Goal: Task Accomplishment & Management: Manage account settings

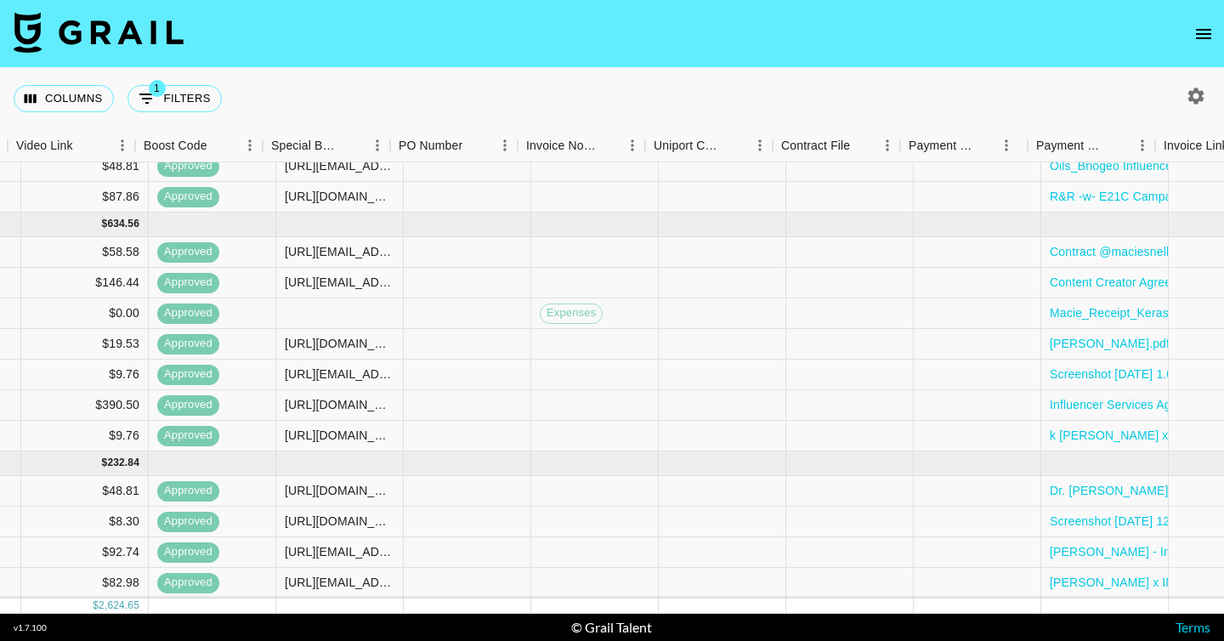
scroll to position [171, 1759]
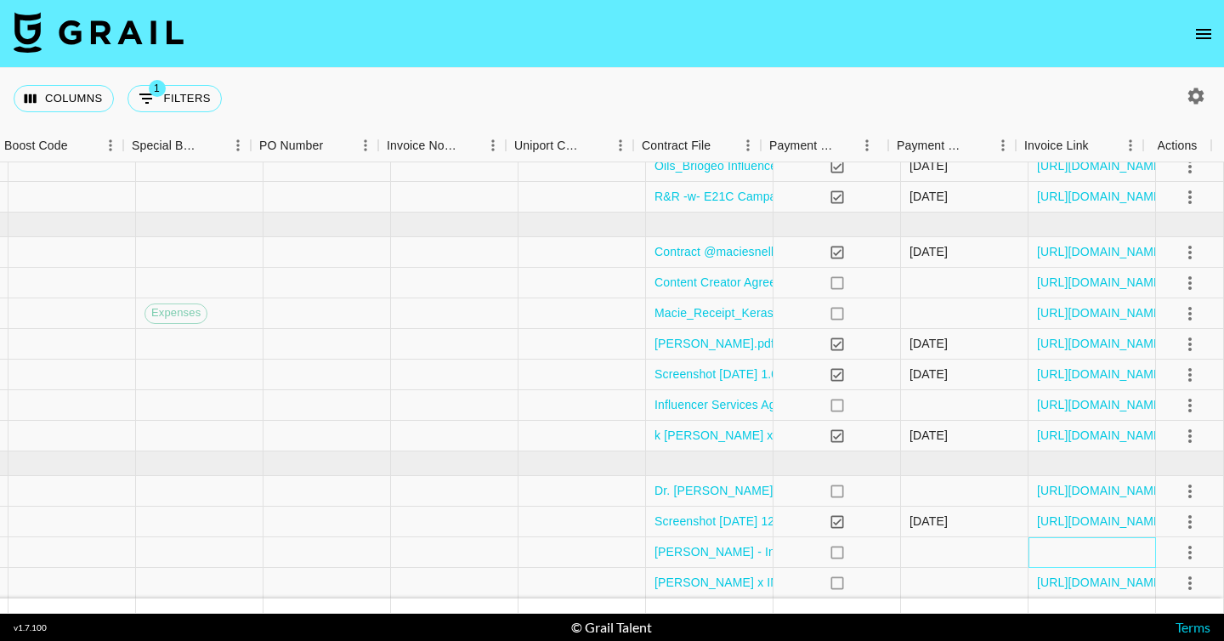
click at [1077, 537] on div at bounding box center [1091, 552] width 127 height 31
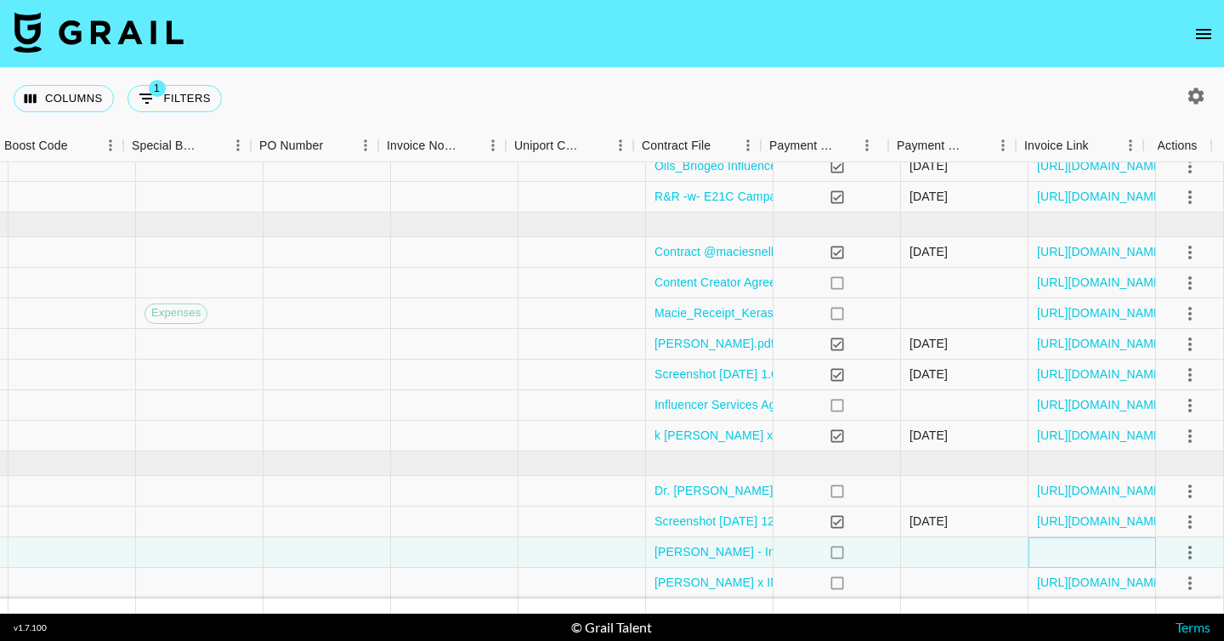
click at [1077, 537] on div at bounding box center [1091, 552] width 127 height 31
click at [1179, 542] on icon "select merge strategy" at bounding box center [1189, 552] width 20 height 20
click at [1063, 543] on div at bounding box center [1091, 552] width 127 height 31
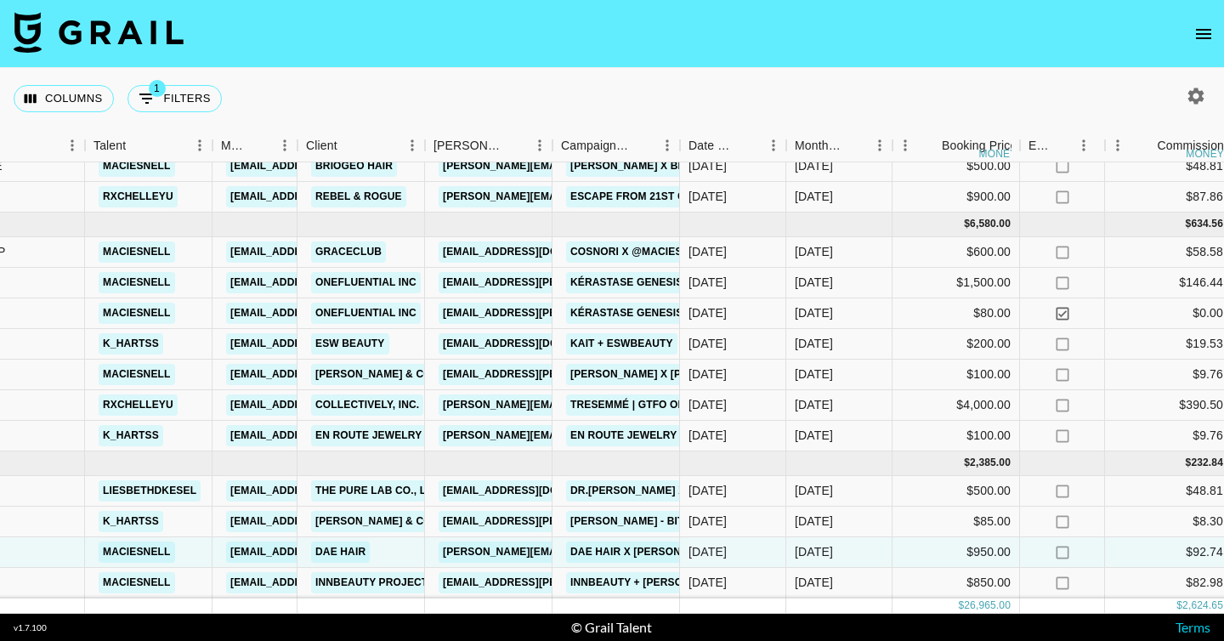
scroll to position [171, 245]
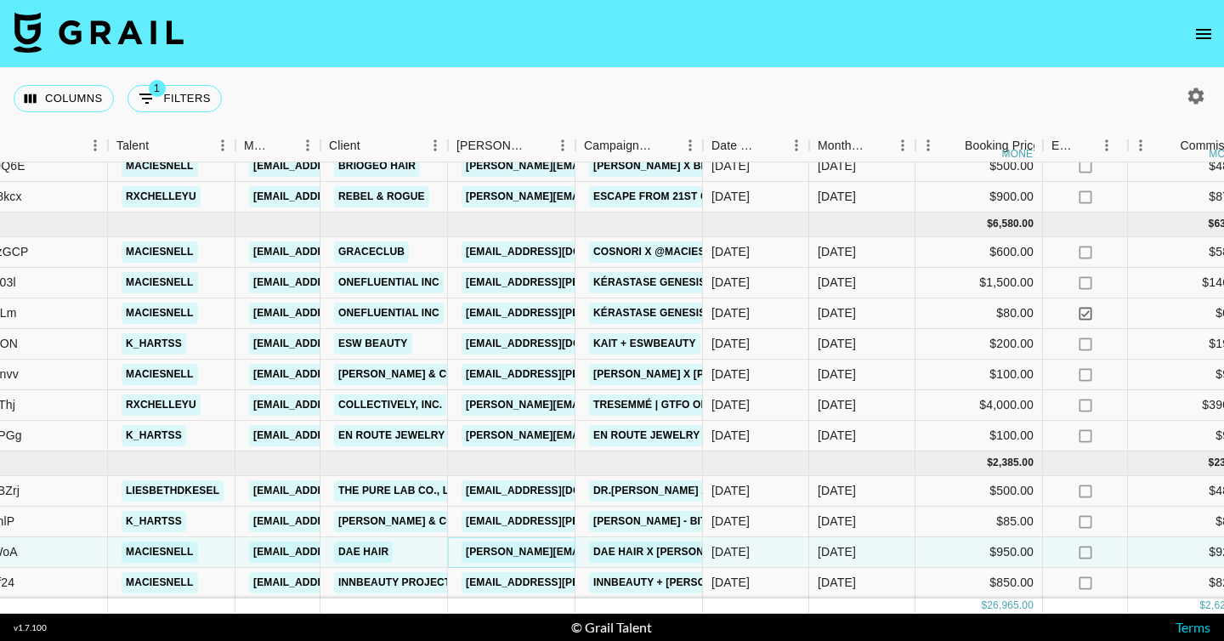
click at [488, 541] on link "[PERSON_NAME][EMAIL_ADDRESS][DOMAIN_NAME]" at bounding box center [599, 551] width 277 height 21
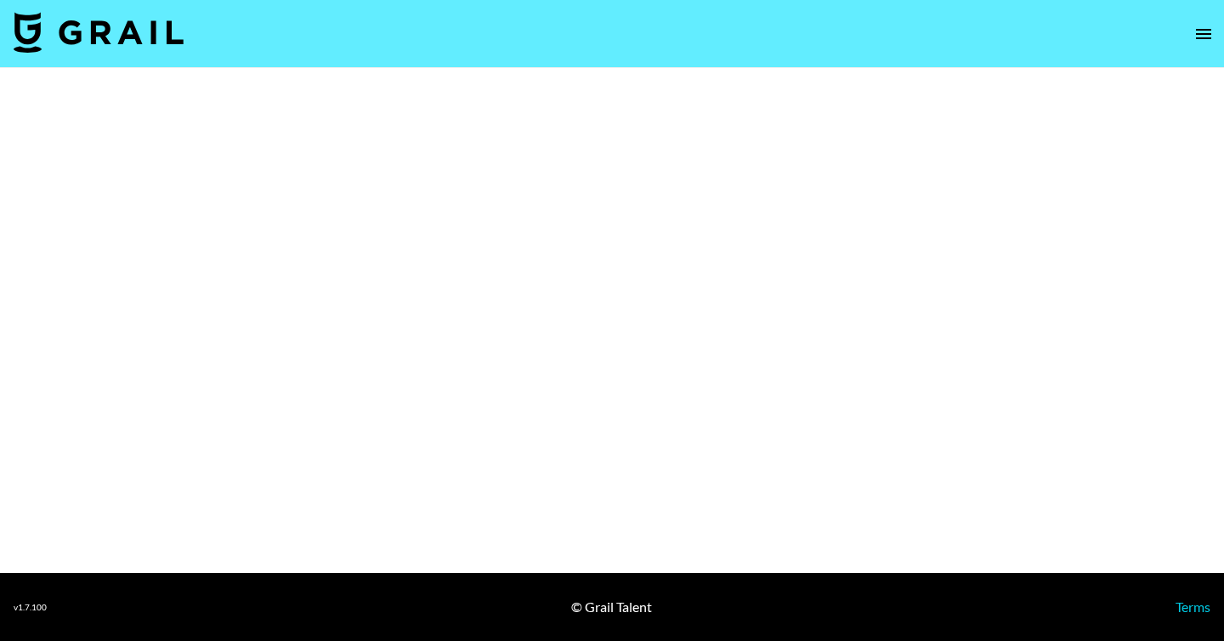
select select "Brand"
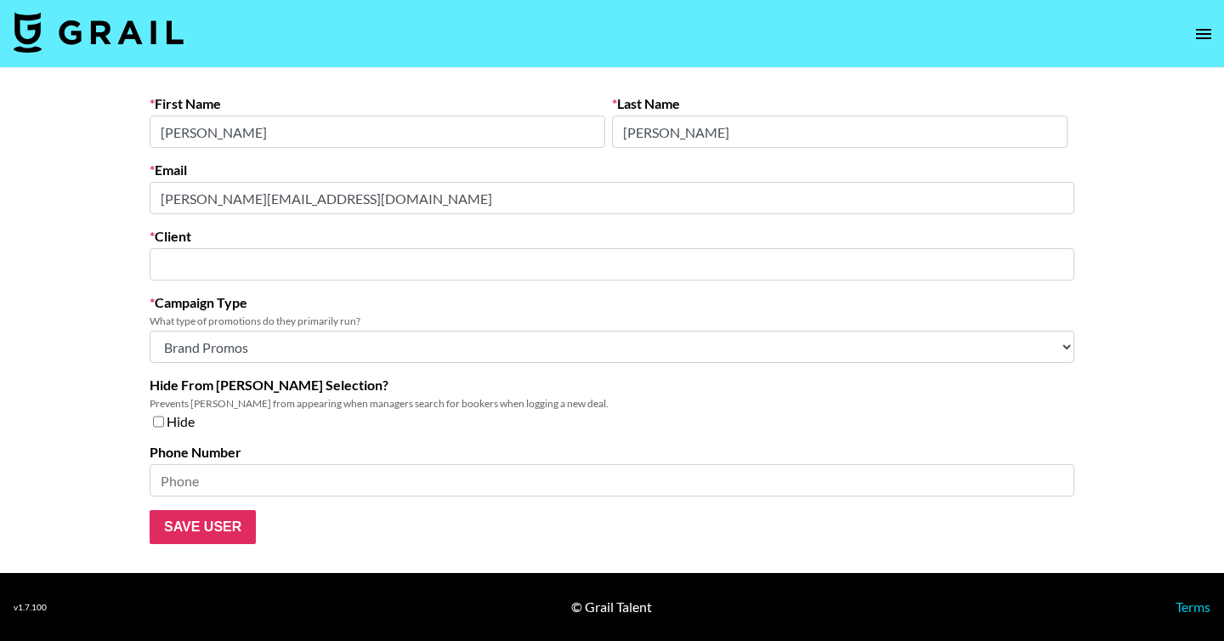
type input "Dae Hair"
click at [241, 534] on input "Save User" at bounding box center [203, 527] width 106 height 34
